Goal: Transaction & Acquisition: Purchase product/service

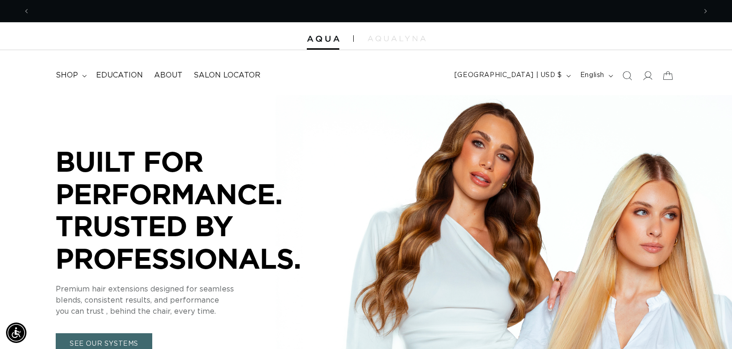
scroll to position [0, 1331]
click at [629, 75] on icon "Search" at bounding box center [627, 76] width 10 height 10
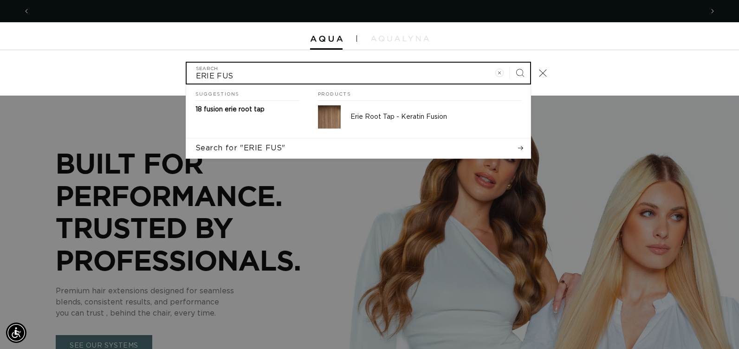
scroll to position [0, 1345]
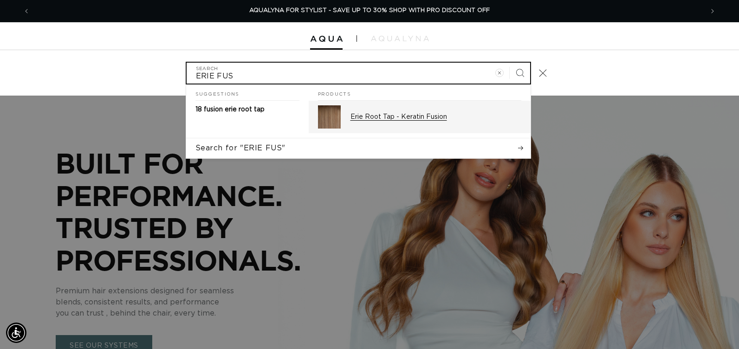
type input "ERIE FUS"
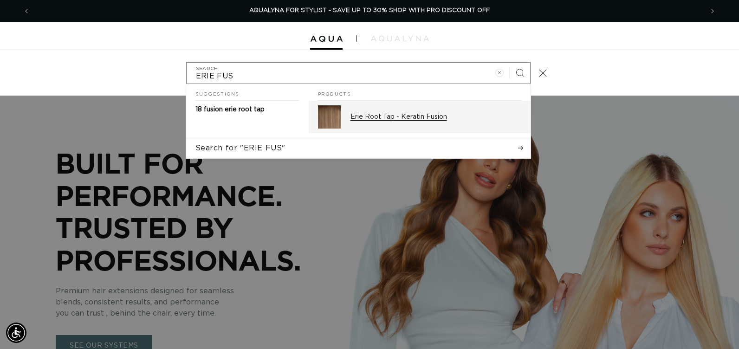
click at [347, 112] on link "Erie Root Tap - Keratin Fusion" at bounding box center [420, 117] width 222 height 32
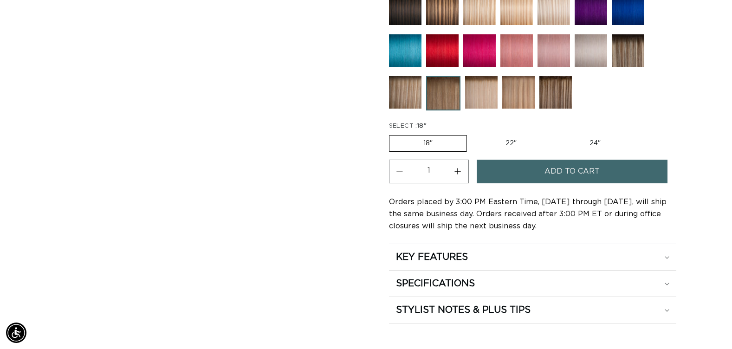
scroll to position [0, 1331]
click at [508, 144] on label "22" Variant sold out or unavailable" at bounding box center [510, 143] width 79 height 16
click at [472, 134] on input "22" Variant sold out or unavailable" at bounding box center [471, 133] width 0 height 0
radio input "true"
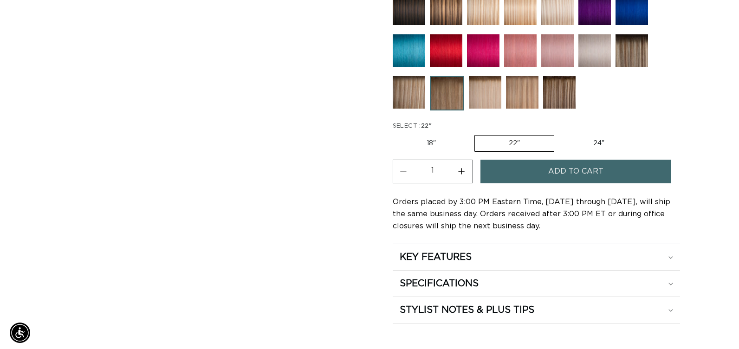
scroll to position [0, 666]
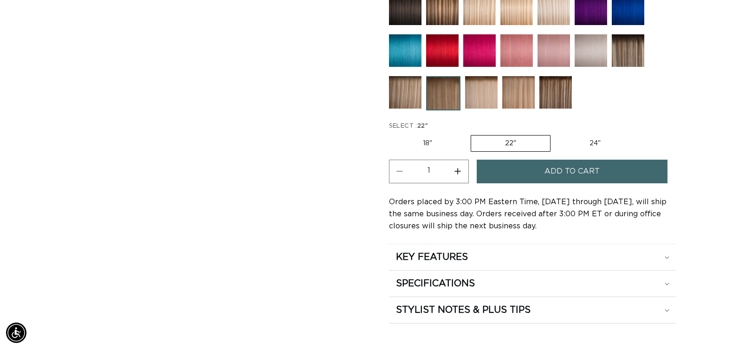
click at [459, 170] on button "Increase quantity for Erie Root Tap - Keratin Fusion" at bounding box center [457, 172] width 21 height 24
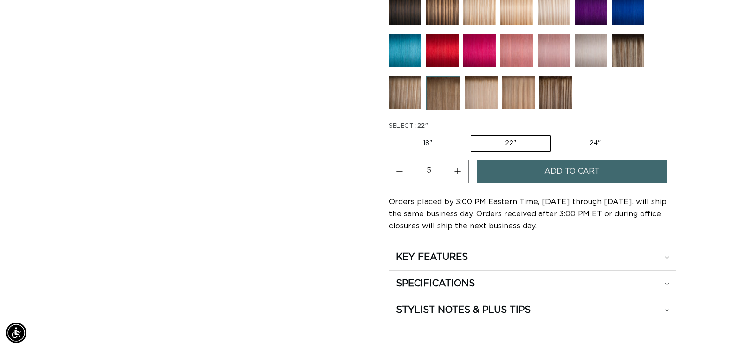
type input "6"
click at [507, 179] on button "Add to cart" at bounding box center [571, 172] width 191 height 24
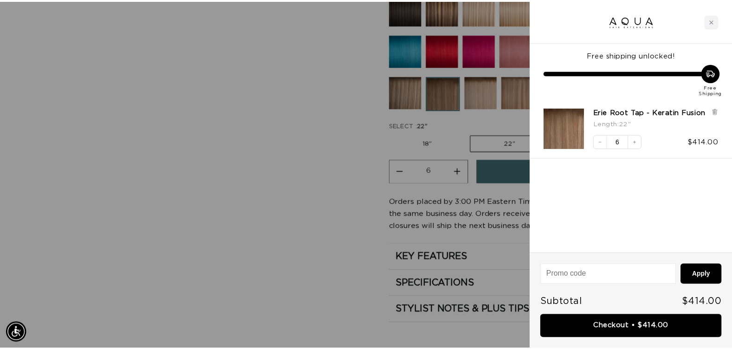
scroll to position [0, 673]
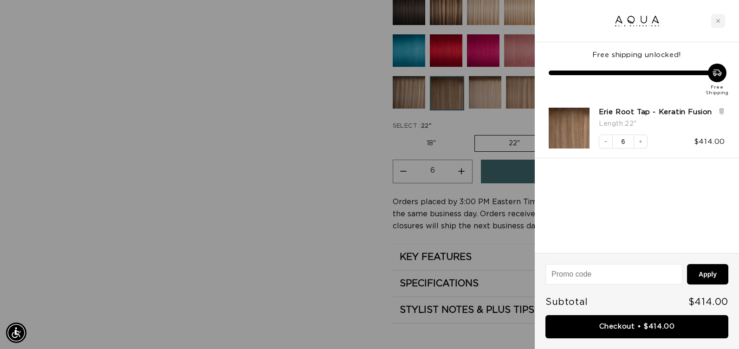
click at [244, 161] on div at bounding box center [369, 174] width 739 height 349
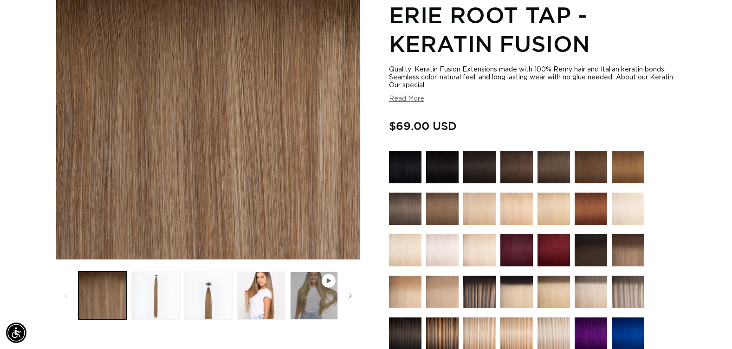
scroll to position [0, 0]
click at [505, 170] on img at bounding box center [516, 167] width 32 height 32
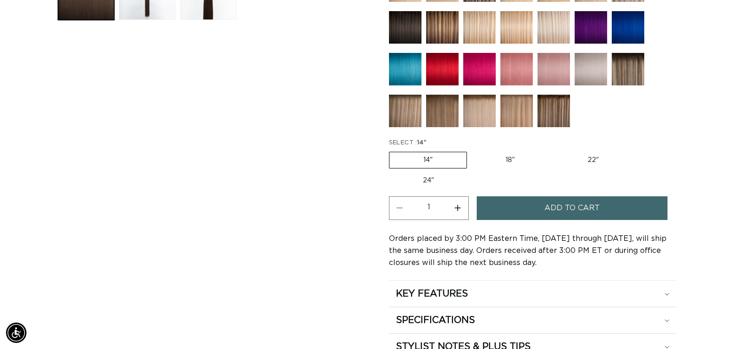
scroll to position [464, 0]
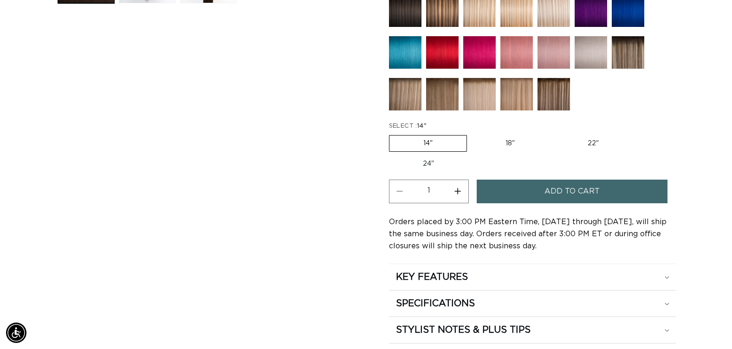
click at [508, 140] on label "18" Variant sold out or unavailable" at bounding box center [509, 143] width 77 height 16
click at [472, 134] on input "18" Variant sold out or unavailable" at bounding box center [471, 133] width 0 height 0
radio input "true"
click at [458, 190] on button "Increase quantity for 2 Dark Brown - Keratin Fusion" at bounding box center [457, 192] width 21 height 24
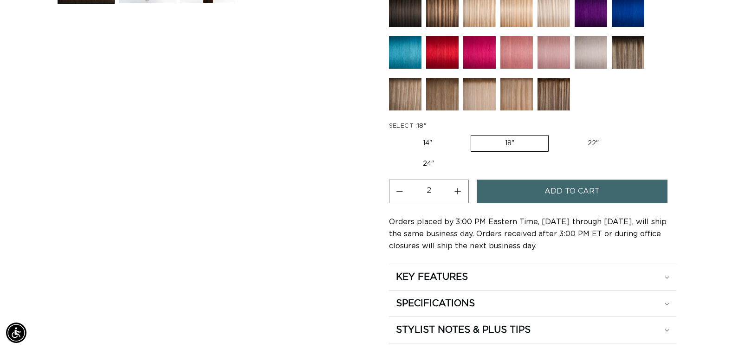
click at [458, 190] on button "Increase quantity for 2 Dark Brown - Keratin Fusion" at bounding box center [457, 192] width 21 height 24
type input "5"
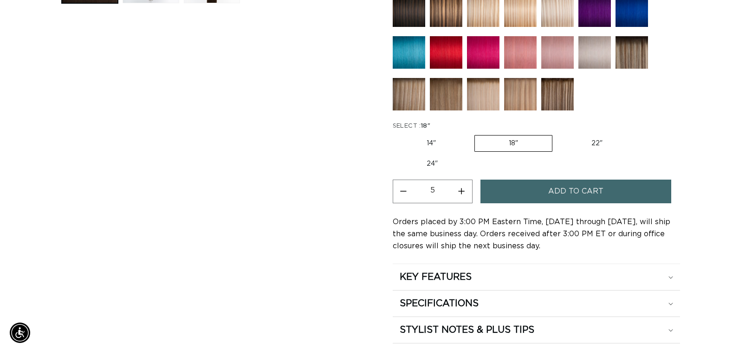
scroll to position [0, 0]
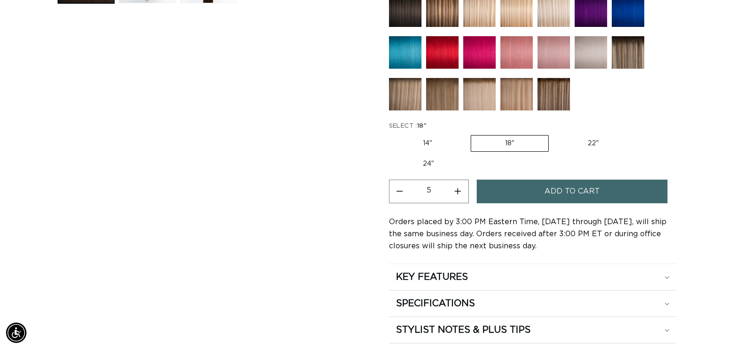
click at [513, 192] on button "Add to cart" at bounding box center [571, 192] width 191 height 24
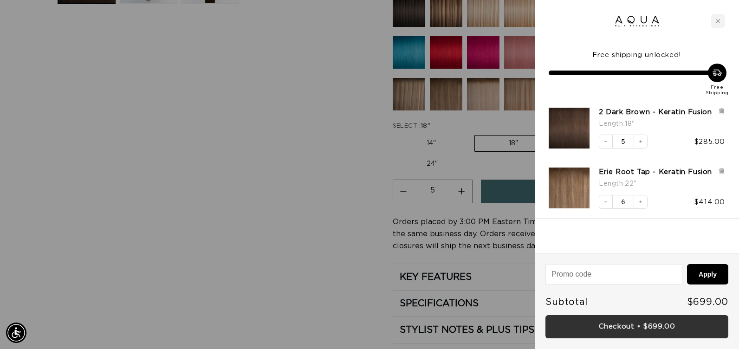
click at [551, 326] on link "Checkout • $699.00" at bounding box center [636, 327] width 183 height 24
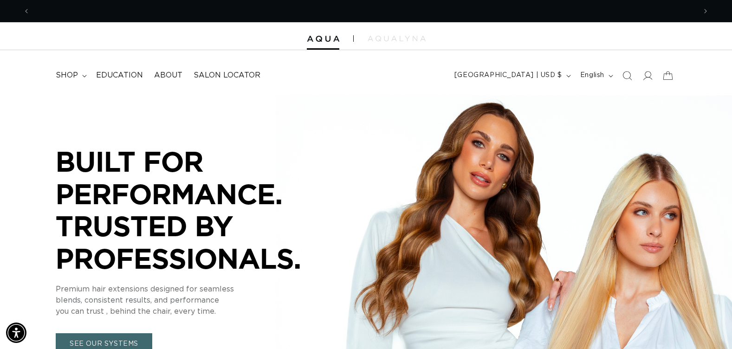
scroll to position [0, 666]
click at [626, 73] on icon "Search" at bounding box center [627, 76] width 10 height 10
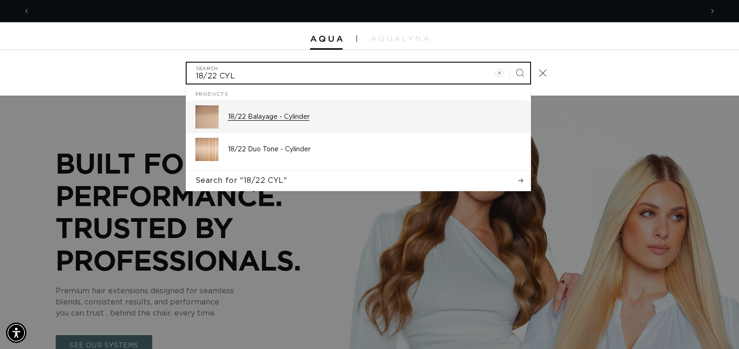
scroll to position [0, 673]
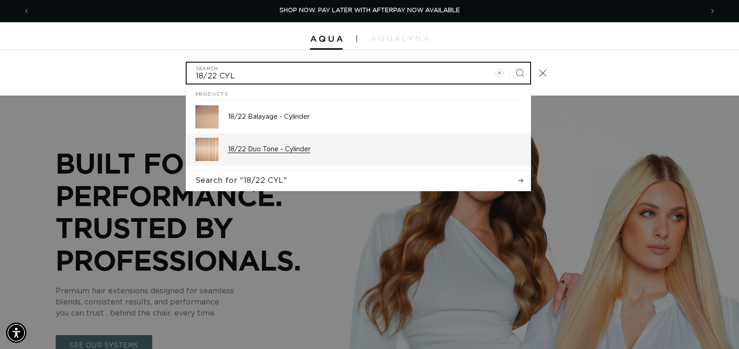
type input "18/22 CYL"
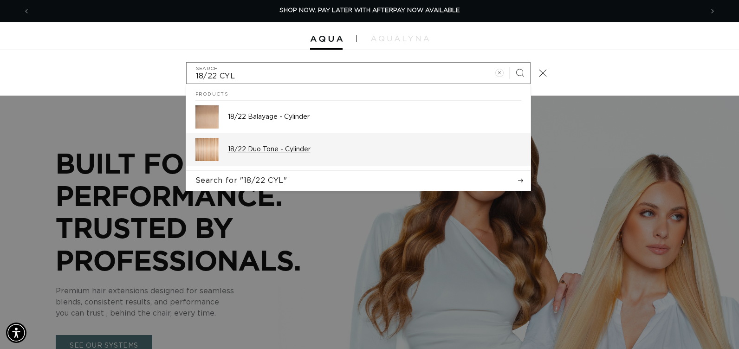
click at [283, 147] on p "18/22 Duo Tone - Cylinder" at bounding box center [374, 149] width 293 height 8
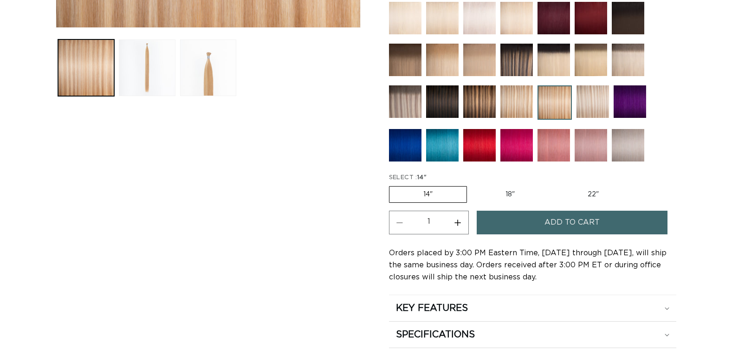
click at [488, 218] on button "Add to cart" at bounding box center [571, 223] width 191 height 24
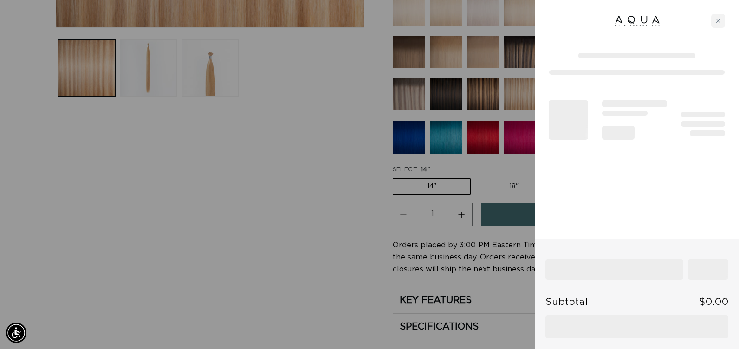
scroll to position [0, 673]
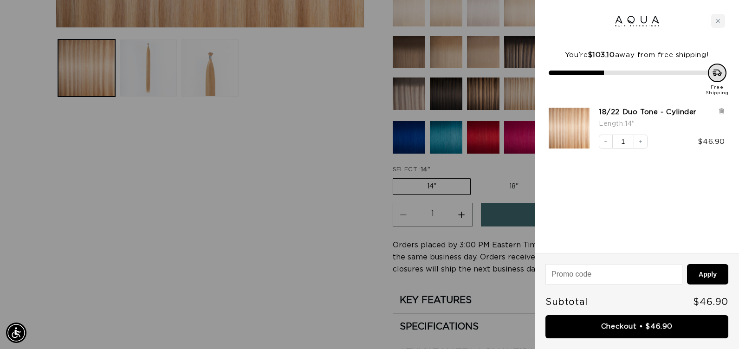
click at [286, 168] on div at bounding box center [369, 174] width 739 height 349
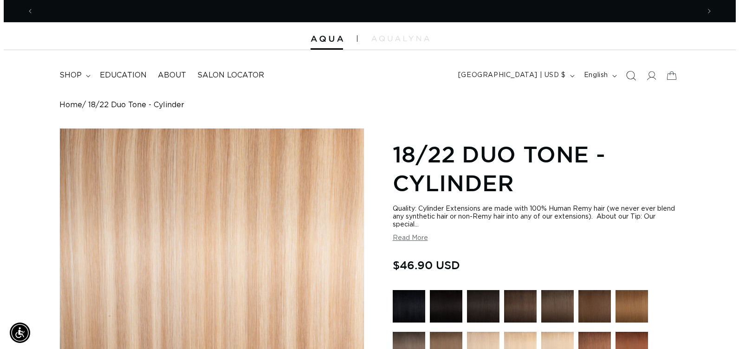
scroll to position [0, 0]
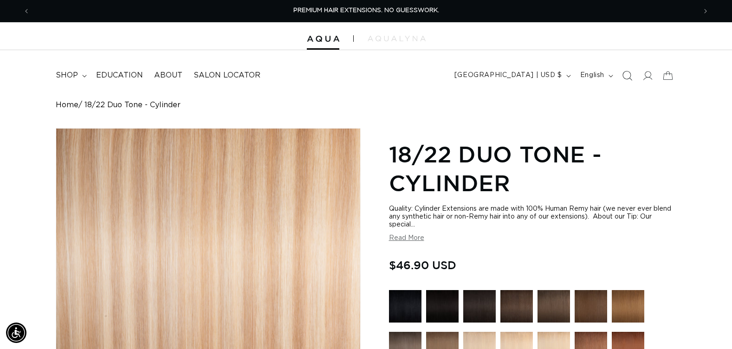
click at [625, 73] on icon "Search" at bounding box center [627, 76] width 10 height 10
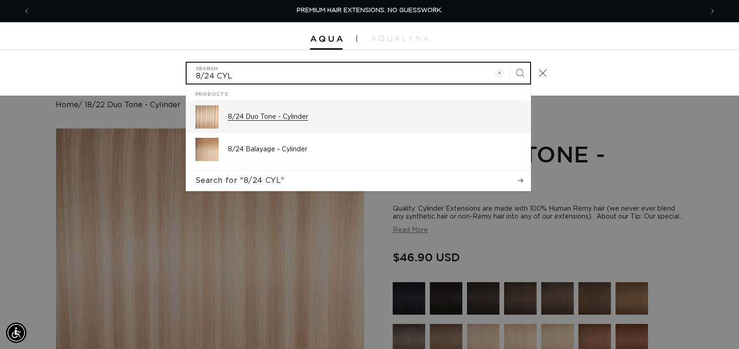
type input "8/24 CYL"
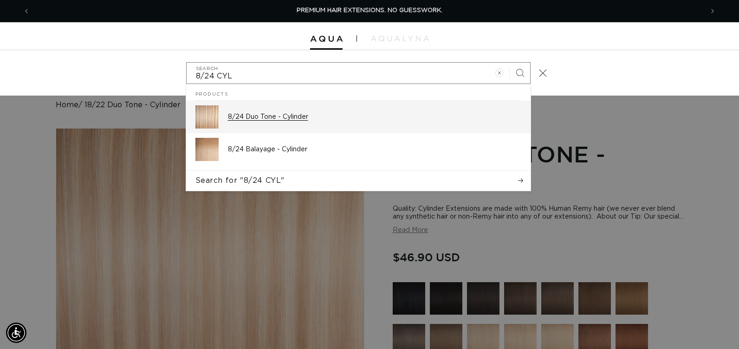
click at [300, 118] on p "8/24 Duo Tone - Cylinder" at bounding box center [374, 117] width 293 height 8
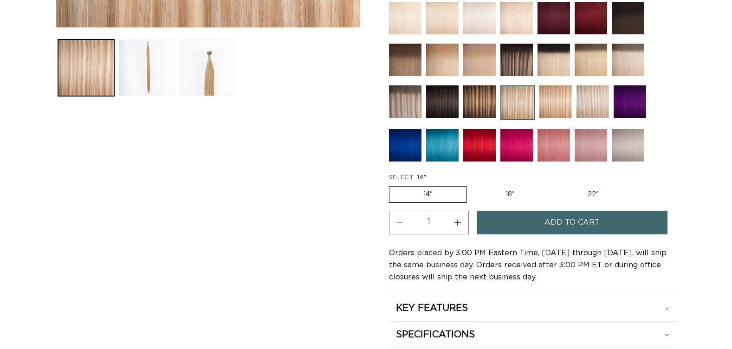
scroll to position [371, 0]
click at [454, 222] on button "Increase quantity for 8/24 Duo Tone - Cylinder" at bounding box center [457, 223] width 21 height 24
type input "2"
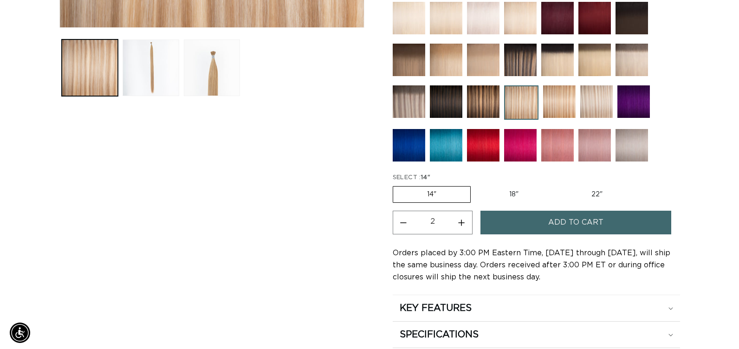
scroll to position [0, 666]
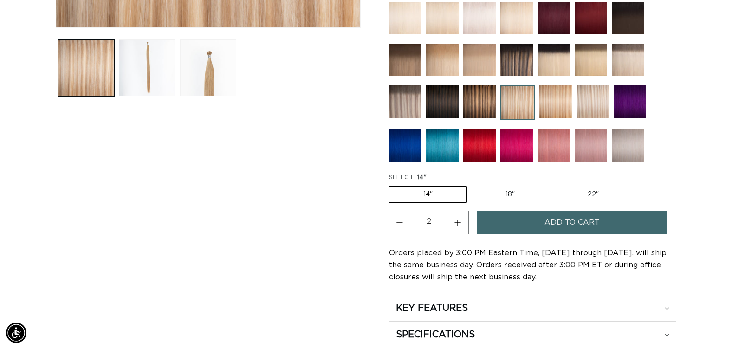
click at [491, 223] on button "Add to cart" at bounding box center [571, 223] width 191 height 24
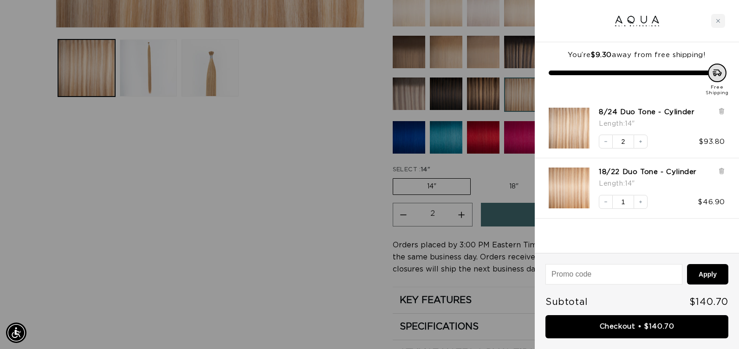
scroll to position [0, 0]
click at [308, 215] on div at bounding box center [369, 174] width 739 height 349
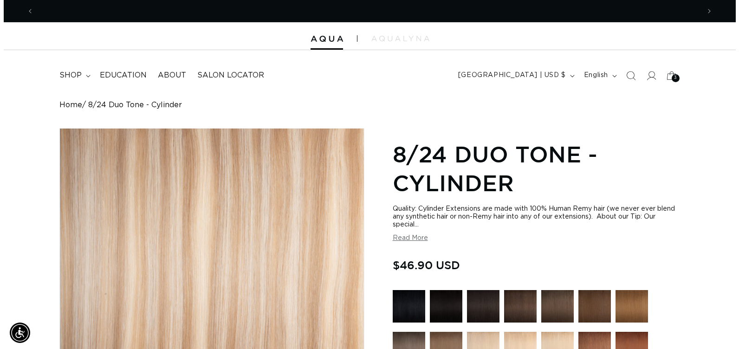
scroll to position [0, 1331]
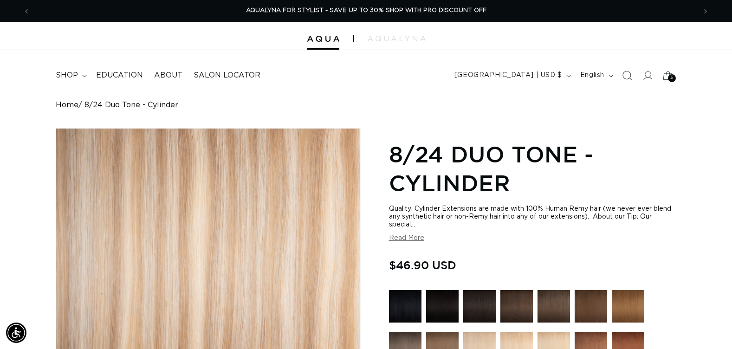
click at [626, 77] on icon "Search" at bounding box center [627, 76] width 10 height 10
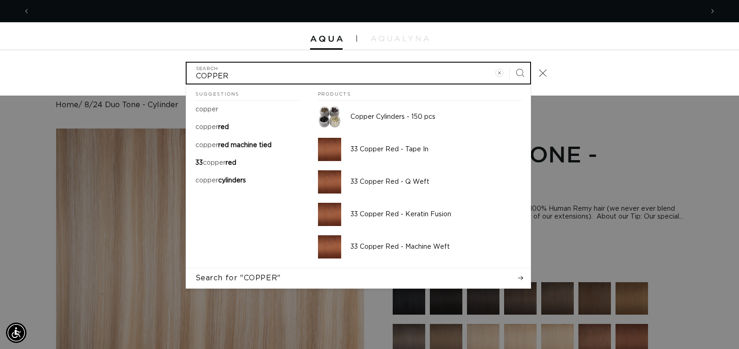
scroll to position [0, 673]
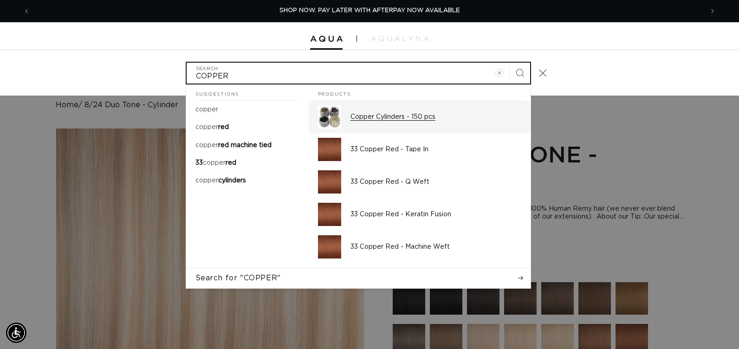
type input "COPPER"
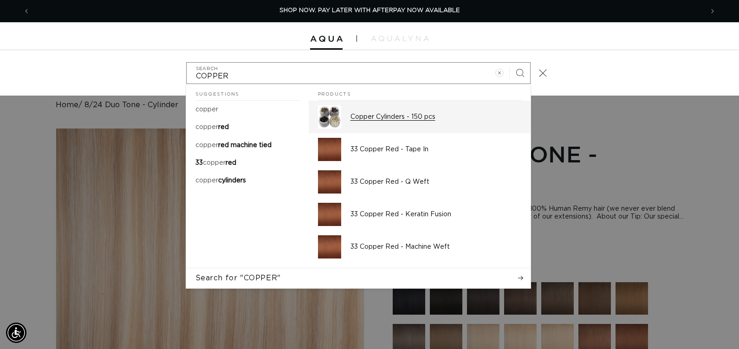
click at [408, 118] on p "Copper Cylinders - 150 pcs" at bounding box center [435, 117] width 171 height 8
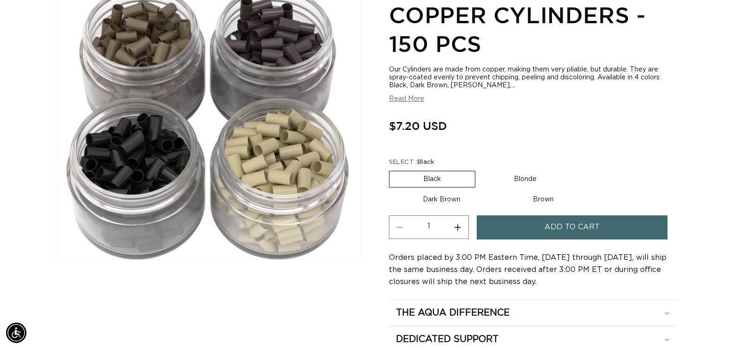
scroll to position [0, 666]
click at [536, 199] on label "Brown Variant sold out or unavailable" at bounding box center [543, 200] width 89 height 16
click at [499, 190] on input "Brown Variant sold out or unavailable" at bounding box center [499, 190] width 0 height 0
radio input "true"
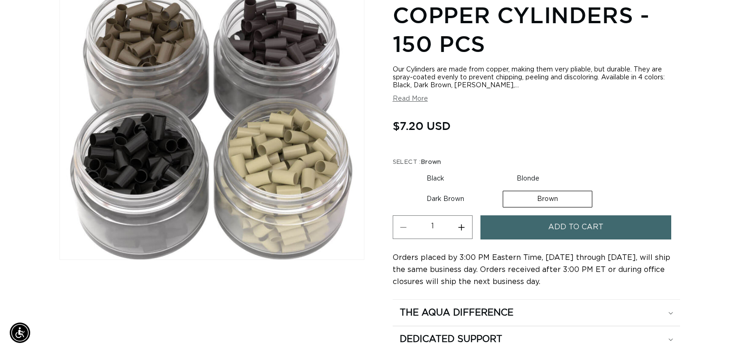
scroll to position [128, 0]
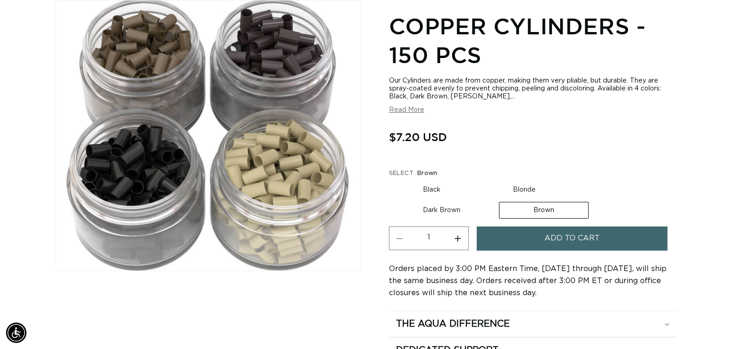
click at [534, 236] on button "Add to cart" at bounding box center [571, 238] width 191 height 24
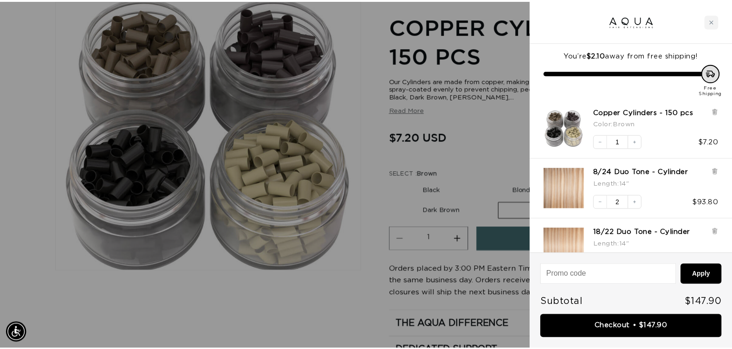
scroll to position [0, 0]
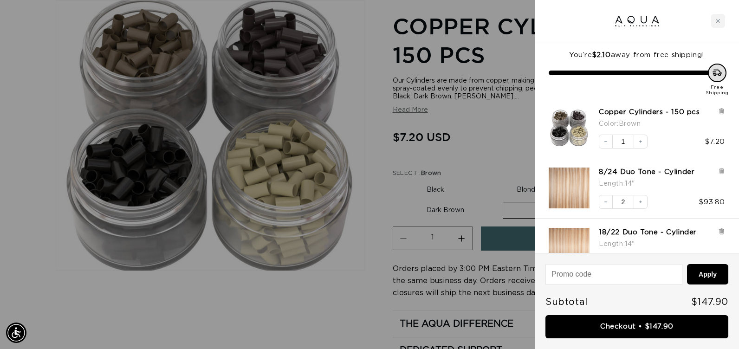
click at [340, 264] on div at bounding box center [369, 174] width 739 height 349
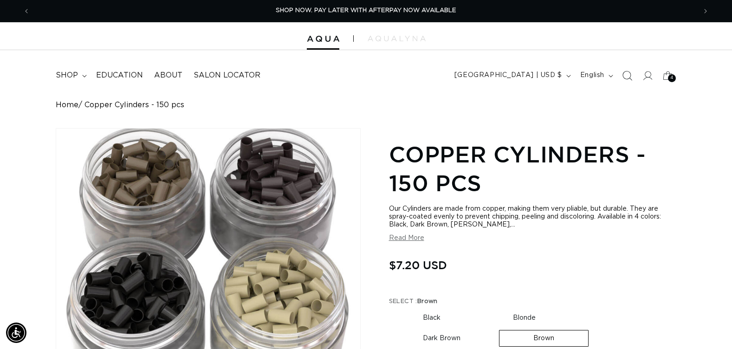
click at [625, 77] on icon "Search" at bounding box center [627, 76] width 10 height 10
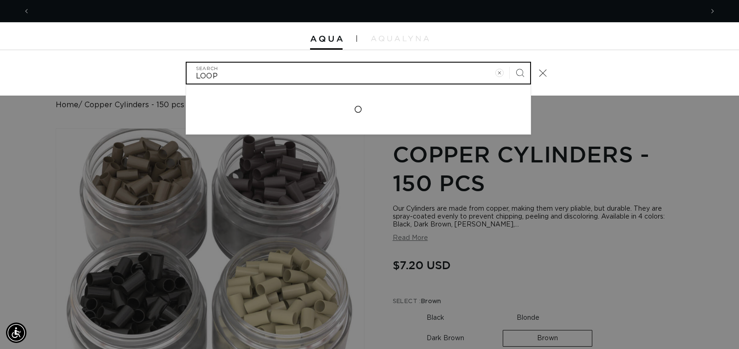
scroll to position [0, 1345]
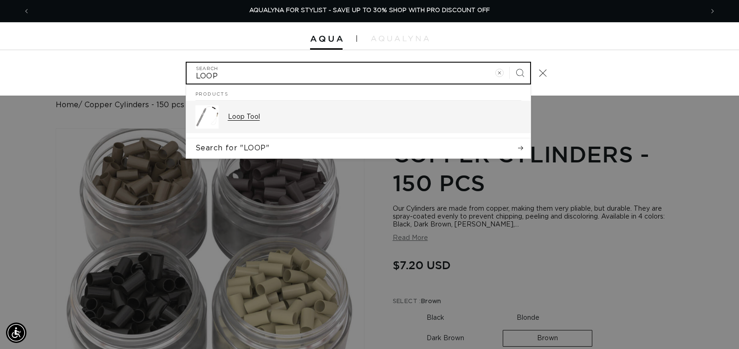
type input "LOOP"
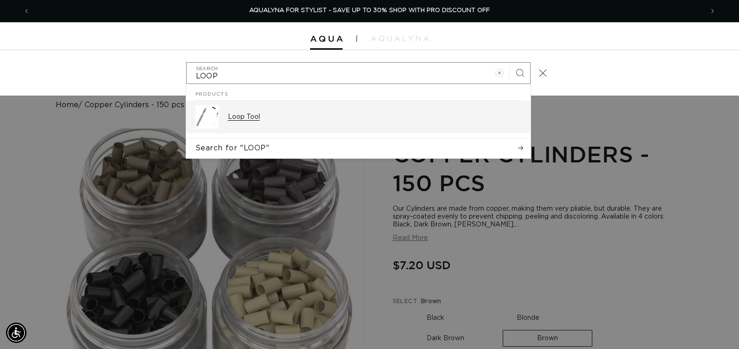
click at [346, 113] on p "Loop Tool" at bounding box center [374, 117] width 293 height 8
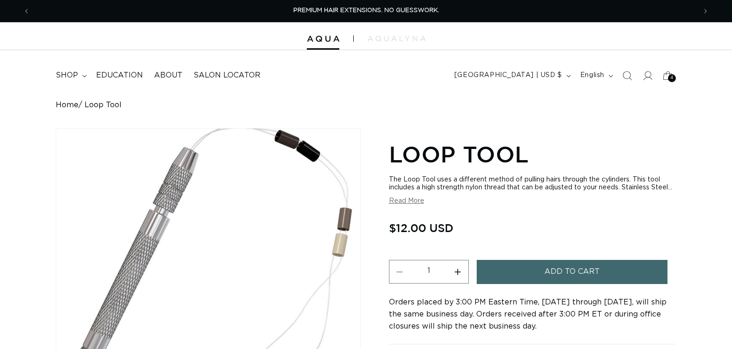
click at [487, 281] on button "Add to cart" at bounding box center [571, 272] width 191 height 24
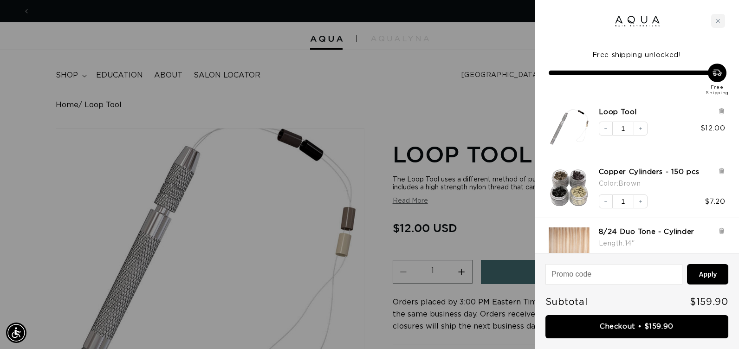
scroll to position [0, 1345]
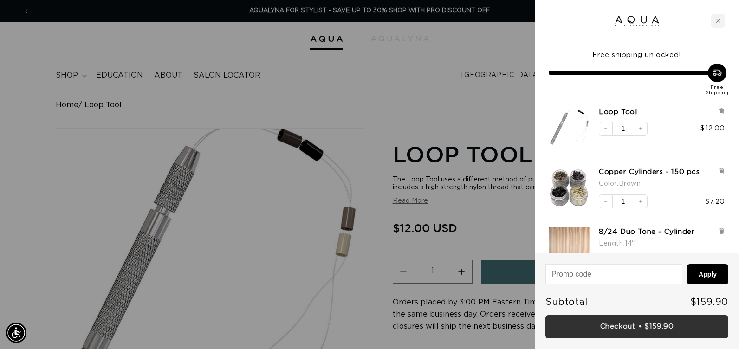
click at [550, 322] on link "Checkout • $159.90" at bounding box center [636, 327] width 183 height 24
